Goal: Information Seeking & Learning: Learn about a topic

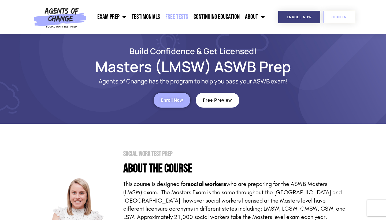
click at [183, 17] on link "Free Tests" at bounding box center [177, 16] width 28 height 13
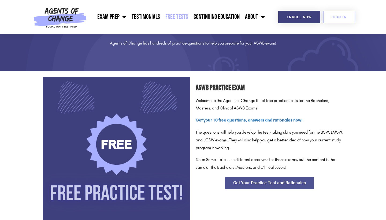
scroll to position [26, 0]
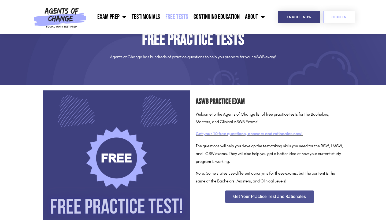
click at [268, 132] on link "Get your 10 free questions, answers and rationales now!" at bounding box center [249, 133] width 107 height 5
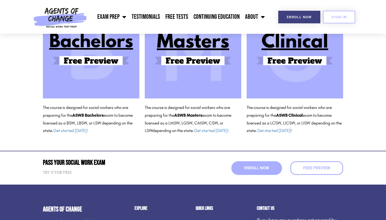
scroll to position [96, 0]
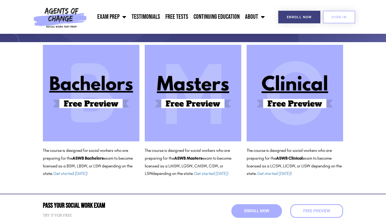
scroll to position [54, 0]
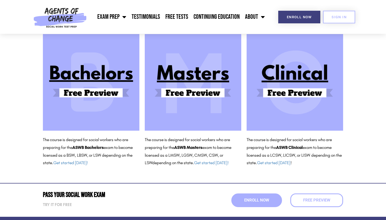
click at [107, 95] on img at bounding box center [91, 82] width 96 height 96
